Goal: Task Accomplishment & Management: Complete application form

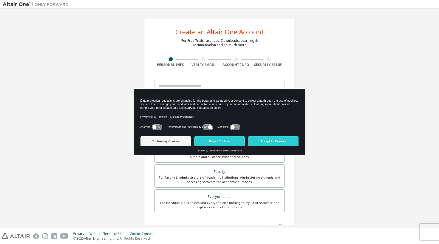
click at [208, 86] on input "email" at bounding box center [220, 86] width 130 height 13
click at [216, 141] on button "Reject Cookies" at bounding box center [219, 141] width 51 height 10
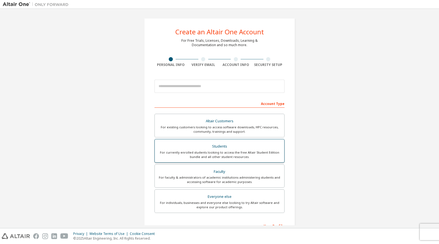
click at [210, 151] on div "For currently enrolled students looking to access the free Altair Student Editi…" at bounding box center [219, 154] width 123 height 9
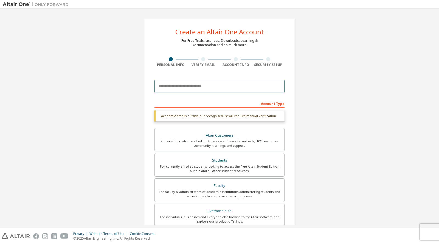
click at [183, 85] on input "email" at bounding box center [220, 86] width 130 height 13
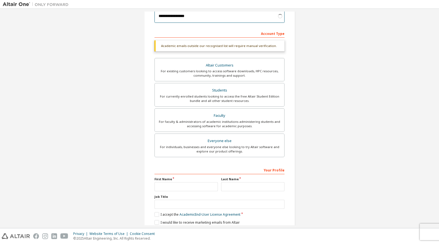
scroll to position [91, 0]
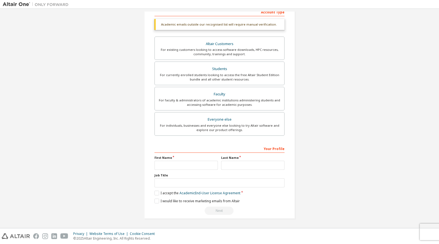
type input "**********"
click at [182, 169] on input "text" at bounding box center [186, 165] width 63 height 9
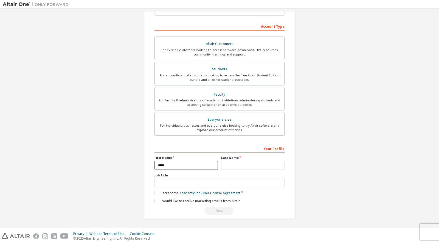
type input "*****"
type input "****"
click at [155, 192] on label "I accept the Academic End-User License Agreement" at bounding box center [198, 193] width 86 height 5
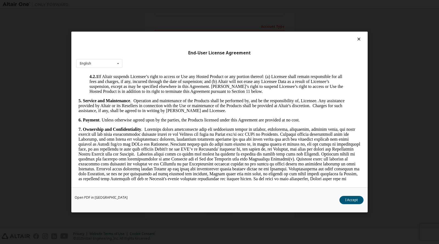
scroll to position [538, 0]
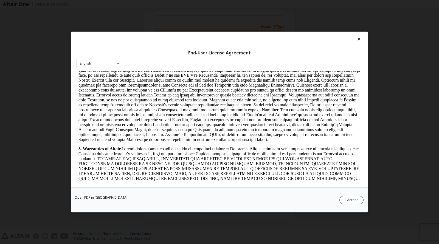
click at [355, 198] on button "I Accept" at bounding box center [352, 200] width 24 height 8
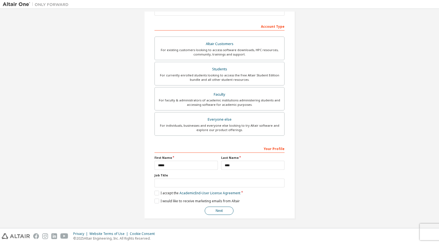
click at [214, 209] on button "Next" at bounding box center [219, 210] width 29 height 8
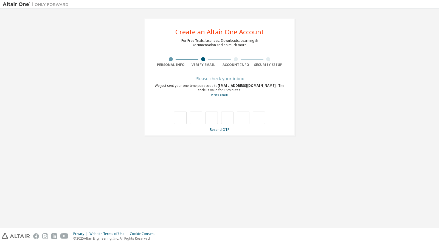
scroll to position [0, 0]
type input "*"
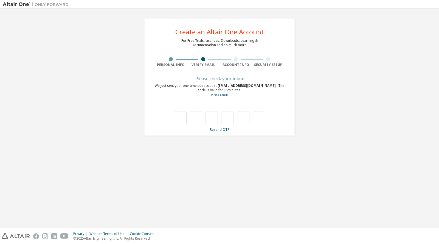
type input "*"
